Goal: Task Accomplishment & Management: Use online tool/utility

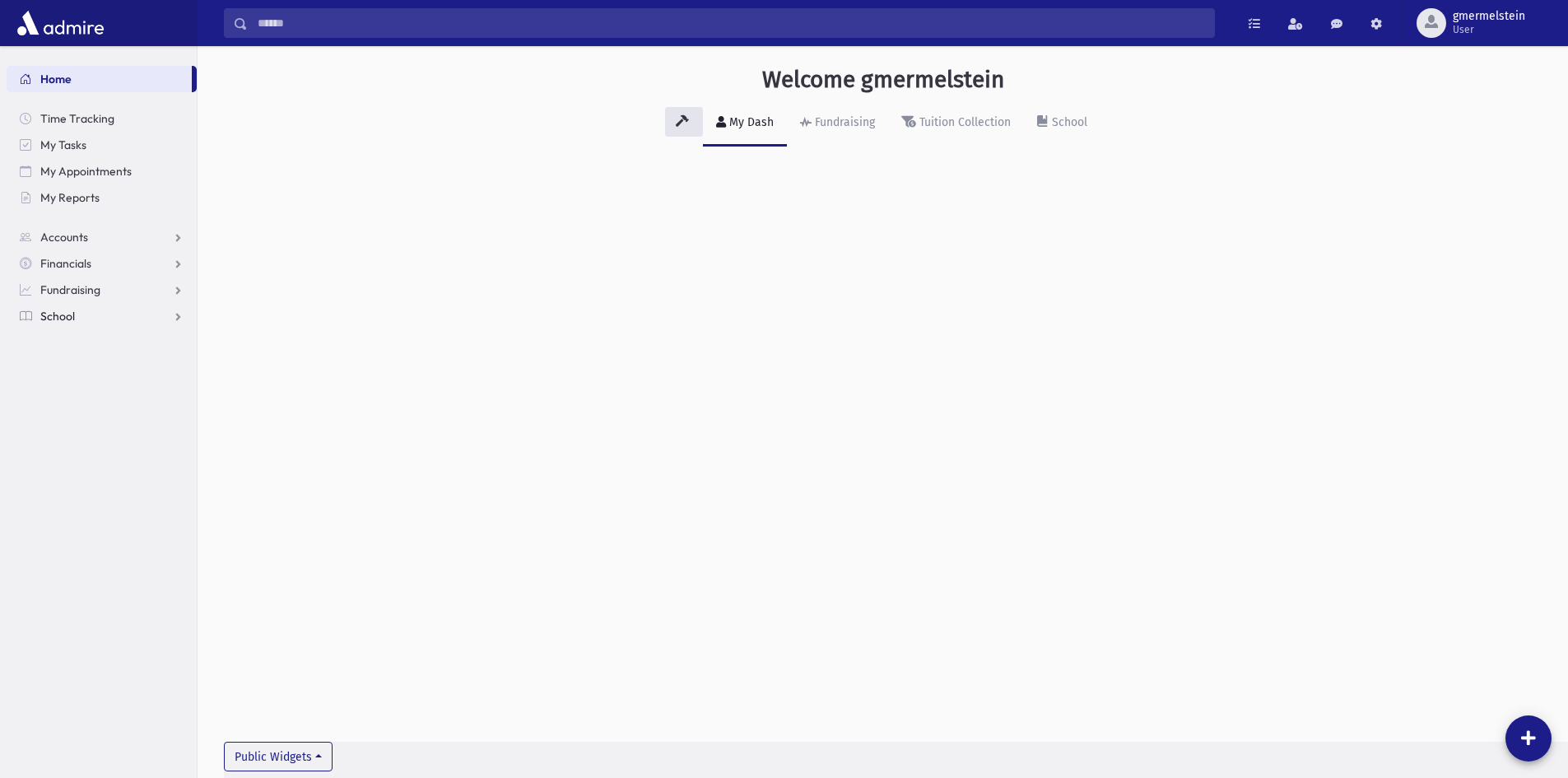
click at [96, 314] on link "School" at bounding box center [102, 316] width 190 height 27
click at [96, 343] on link "Students" at bounding box center [102, 342] width 190 height 27
click at [98, 344] on link "Students" at bounding box center [102, 342] width 190 height 27
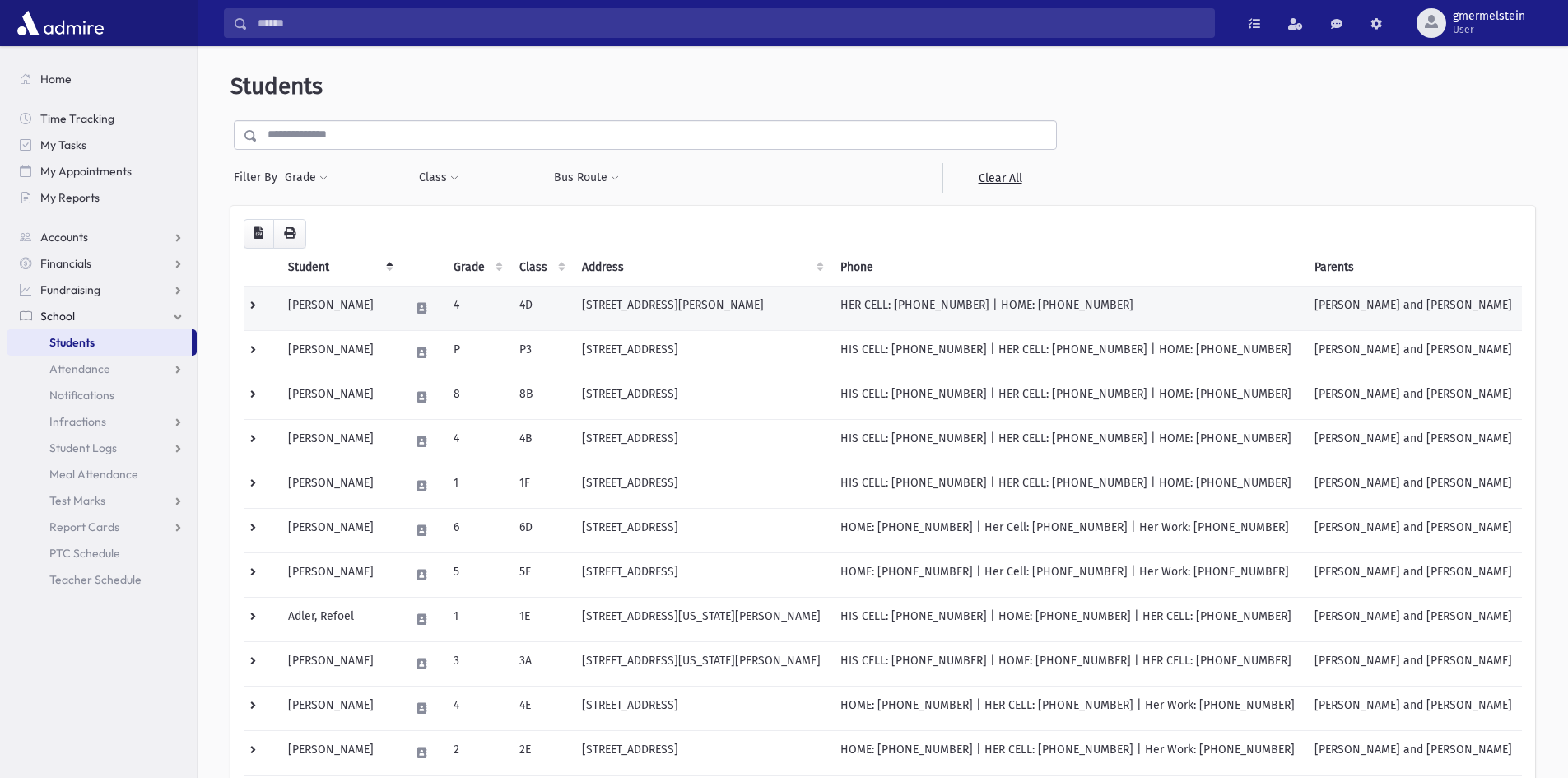
click at [381, 300] on td "[PERSON_NAME]" at bounding box center [339, 308] width 122 height 45
click at [134, 365] on link "Attendance" at bounding box center [102, 368] width 190 height 27
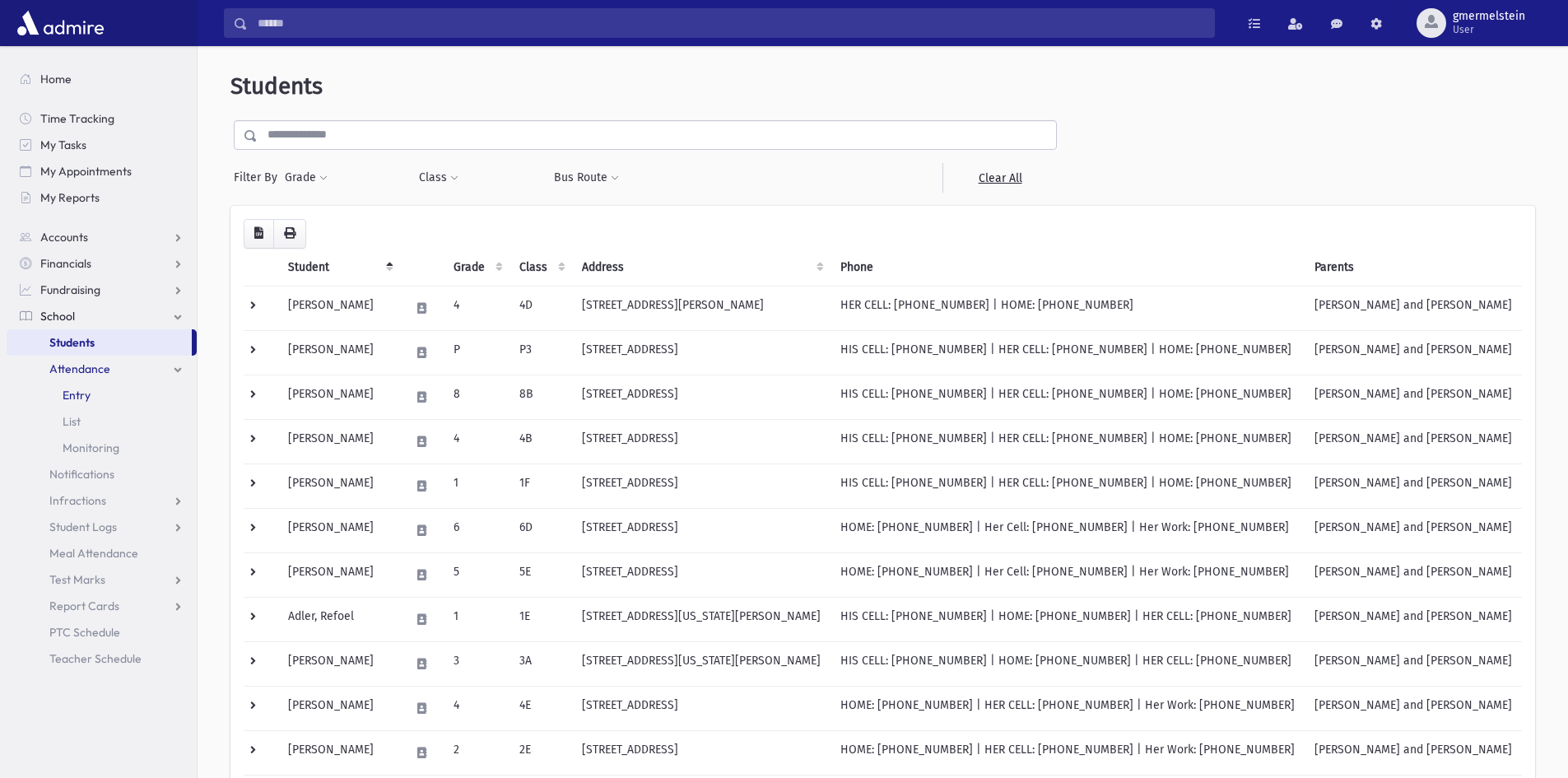
click at [105, 390] on link "Entry" at bounding box center [102, 395] width 190 height 27
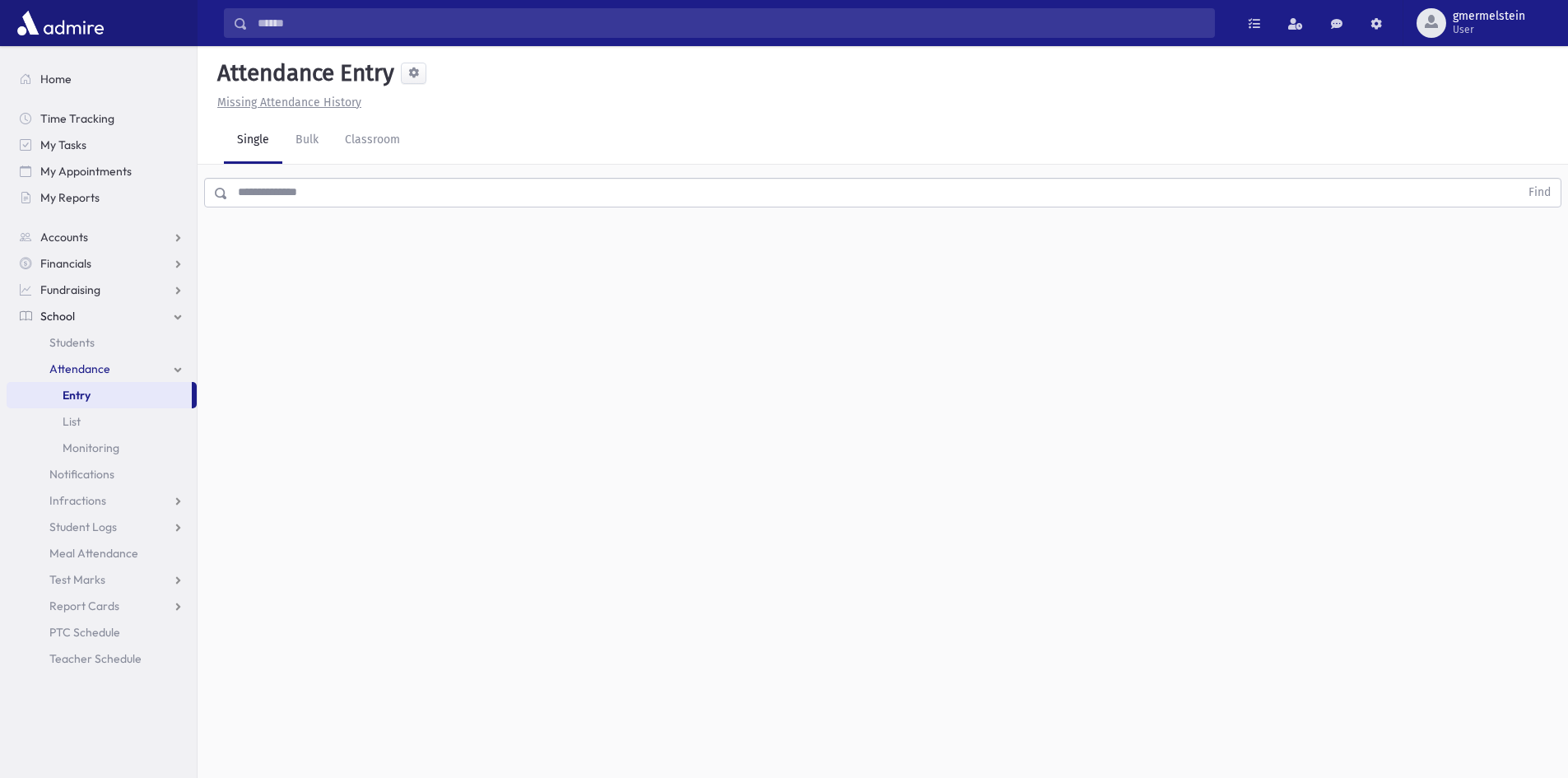
click at [293, 194] on input "text" at bounding box center [873, 193] width 1292 height 30
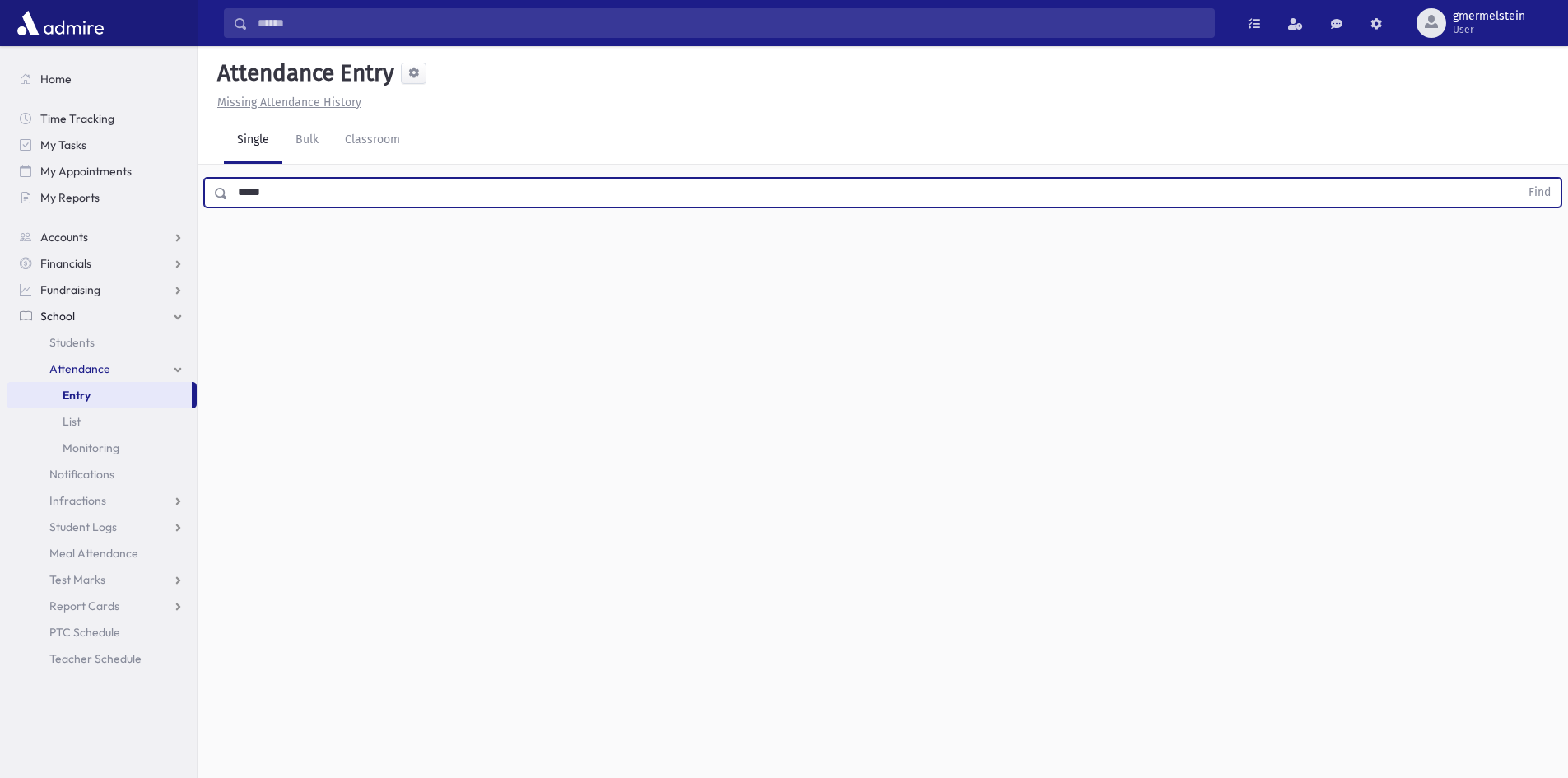
type input "*****"
click at [1518, 179] on button "Find" at bounding box center [1539, 193] width 42 height 28
